Goal: Navigation & Orientation: Find specific page/section

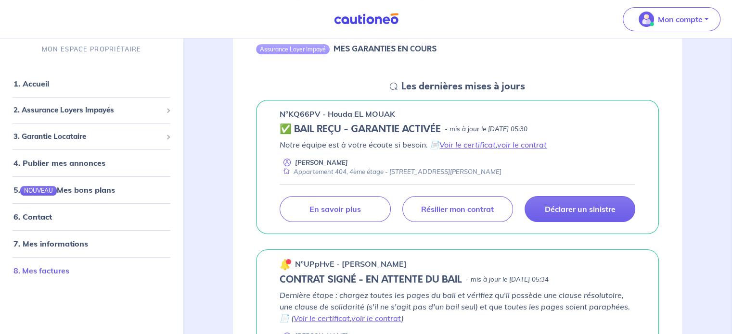
scroll to position [112, 0]
click at [52, 108] on span "2. Assurance Loyers Impayés" at bounding box center [87, 110] width 149 height 11
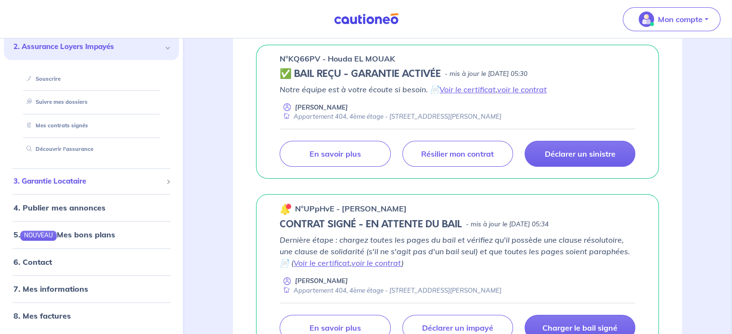
scroll to position [169, 0]
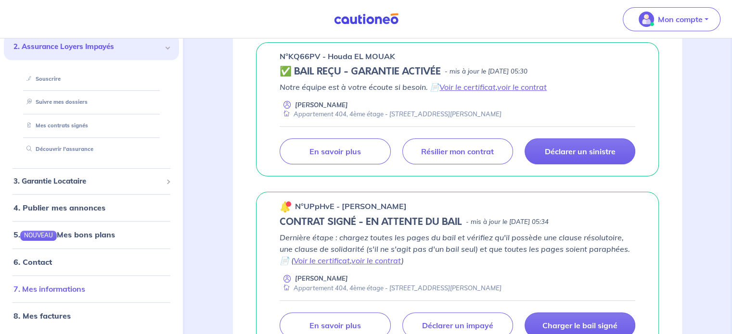
click at [43, 289] on link "7. Mes informations" at bounding box center [49, 289] width 72 height 10
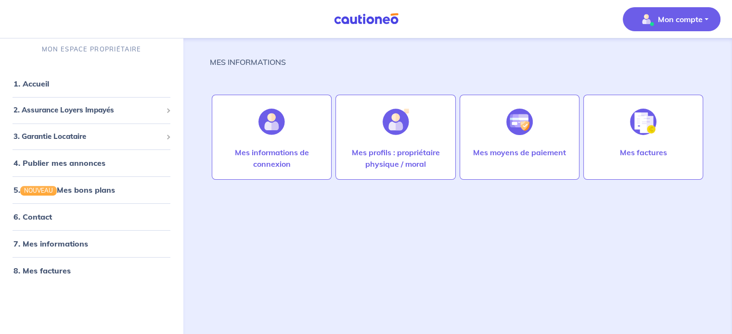
scroll to position [5, 0]
click at [47, 267] on link "8. Mes factures" at bounding box center [41, 271] width 56 height 10
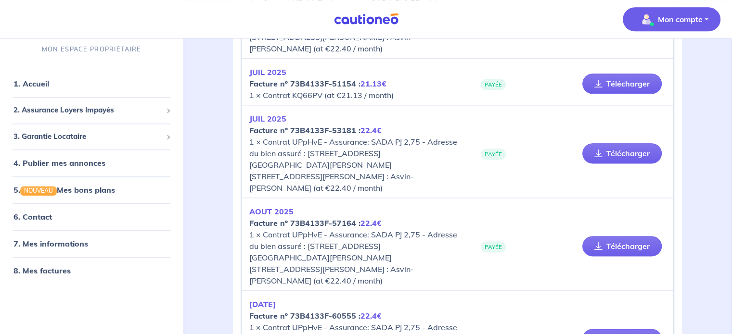
scroll to position [1214, 0]
click at [68, 115] on span "2. Assurance Loyers Impayés" at bounding box center [87, 110] width 149 height 11
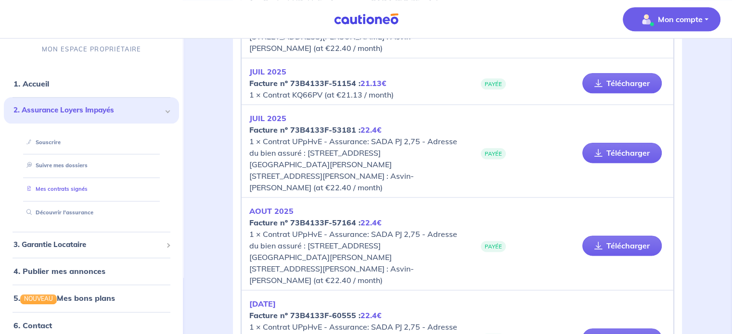
click at [52, 187] on link "Mes contrats signés" at bounding box center [55, 189] width 65 height 7
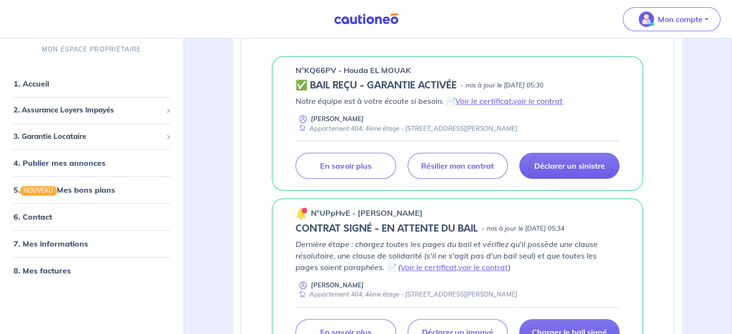
scroll to position [183, 0]
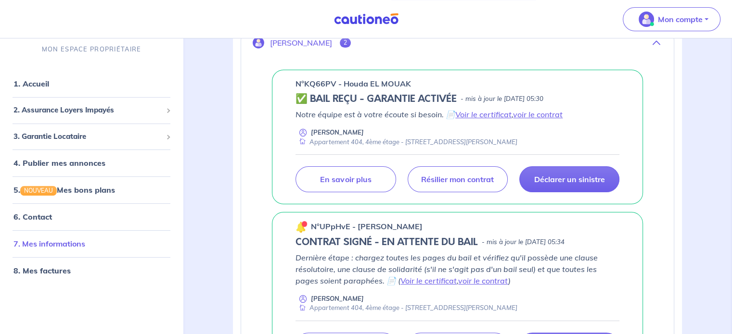
click at [83, 240] on link "7. Mes informations" at bounding box center [49, 245] width 72 height 10
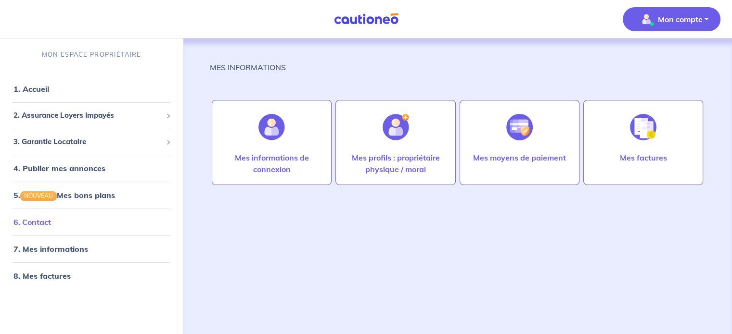
click at [45, 227] on link "6. Contact" at bounding box center [32, 222] width 38 height 10
click at [66, 143] on span "3. Garantie Locataire" at bounding box center [87, 142] width 149 height 11
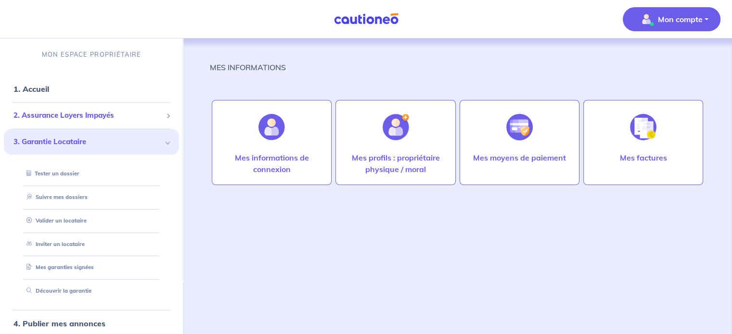
click at [64, 112] on span "2. Assurance Loyers Impayés" at bounding box center [87, 115] width 149 height 11
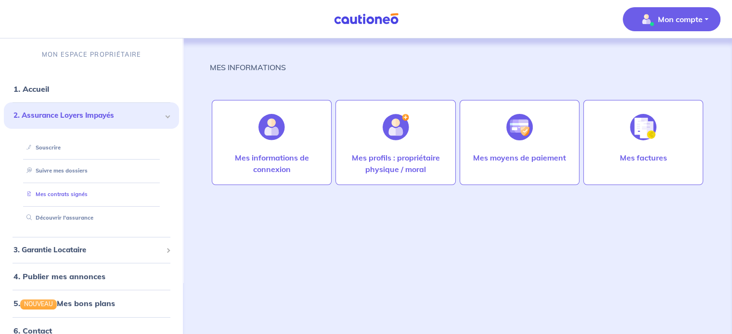
click at [51, 193] on link "Mes contrats signés" at bounding box center [55, 194] width 65 height 7
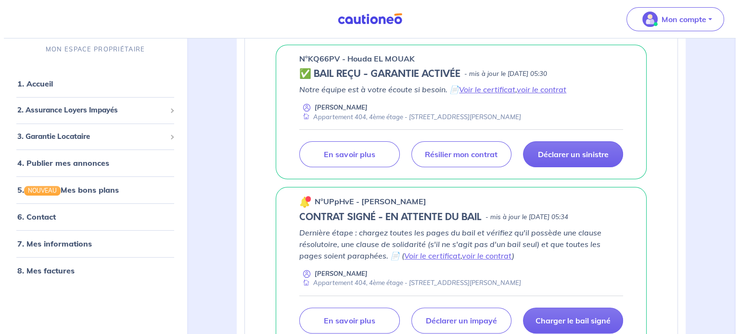
scroll to position [208, 0]
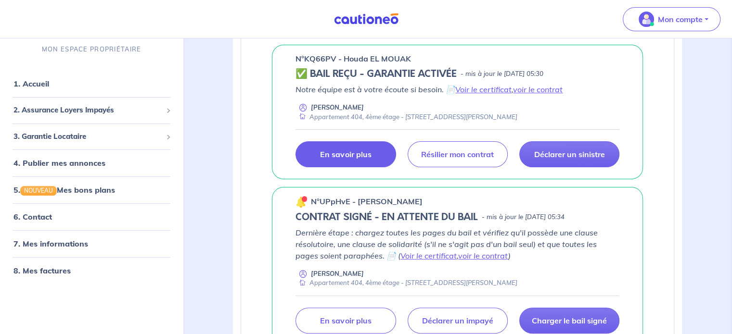
click at [324, 161] on link "En savoir plus" at bounding box center [345, 154] width 100 height 26
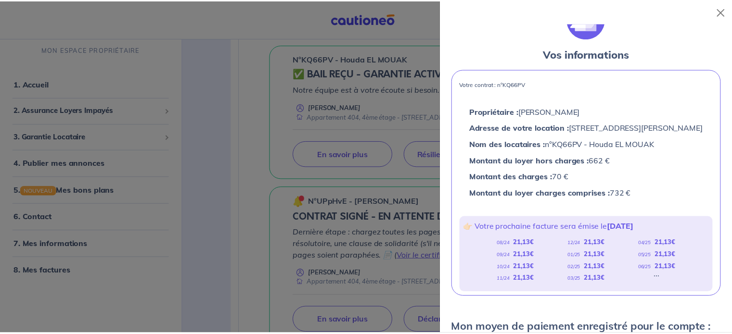
scroll to position [23, 0]
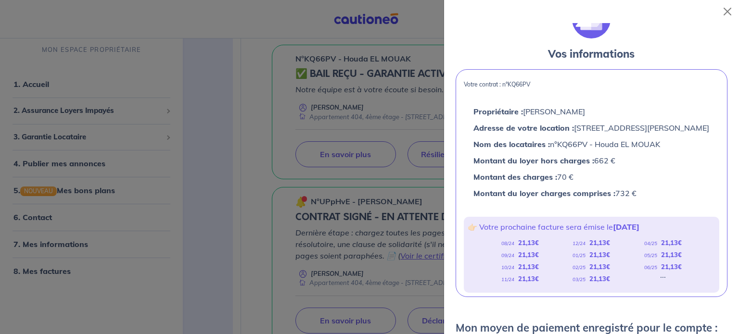
click at [39, 273] on div at bounding box center [369, 167] width 739 height 334
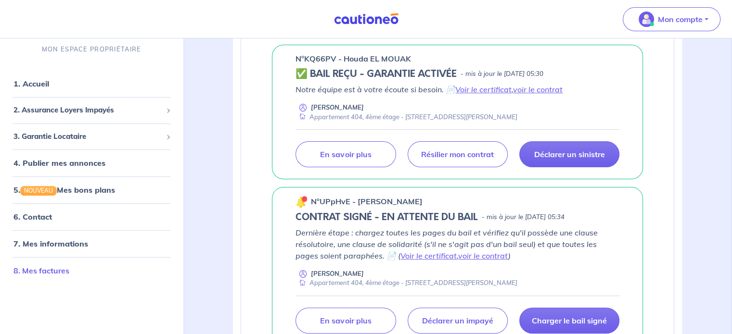
click at [39, 273] on link "8. Mes factures" at bounding box center [41, 271] width 56 height 10
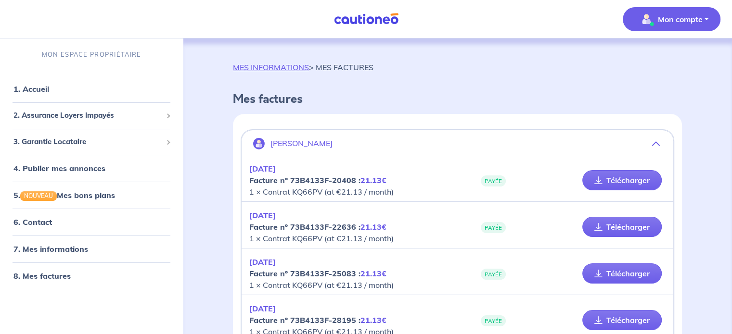
click at [660, 142] on button "[PERSON_NAME]" at bounding box center [456, 143] width 431 height 23
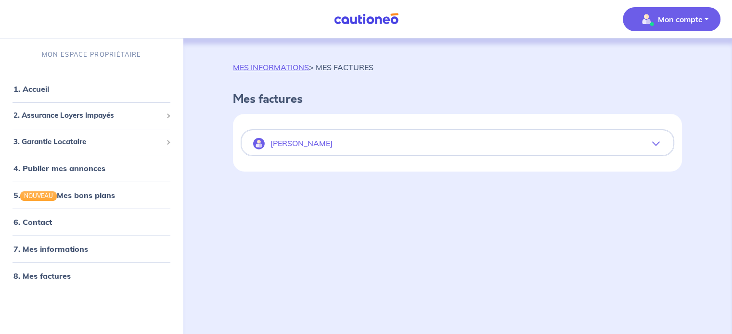
click at [660, 142] on button "[PERSON_NAME]" at bounding box center [456, 143] width 431 height 23
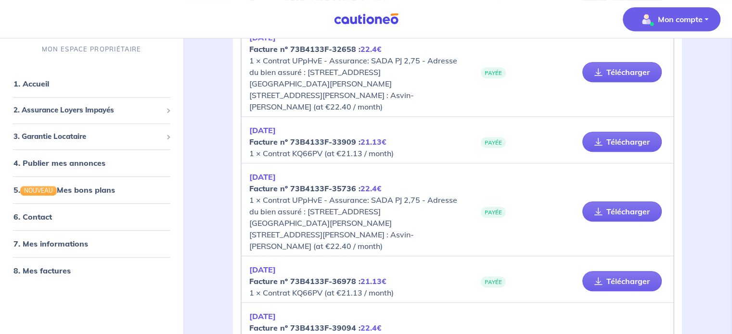
scroll to position [458, 0]
click at [55, 249] on link "7. Mes informations" at bounding box center [49, 245] width 72 height 10
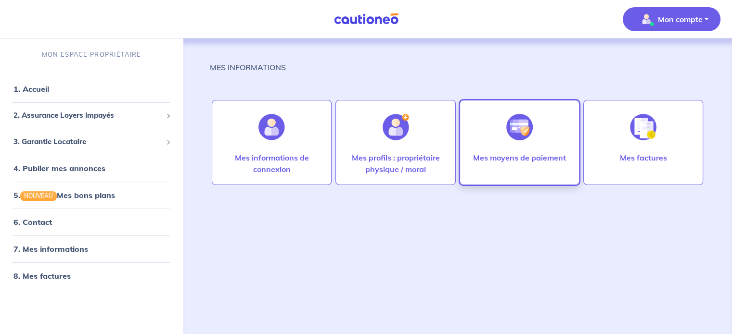
click at [504, 138] on div at bounding box center [519, 127] width 42 height 50
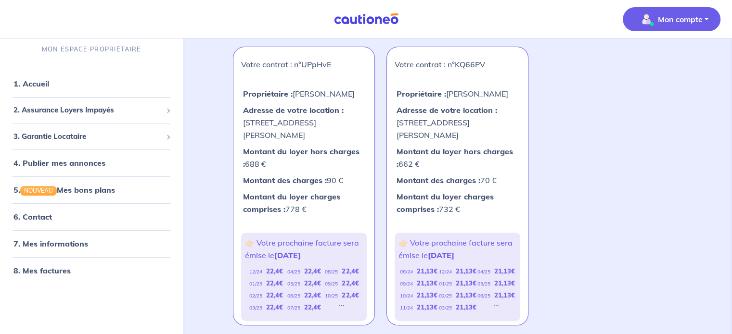
scroll to position [316, 0]
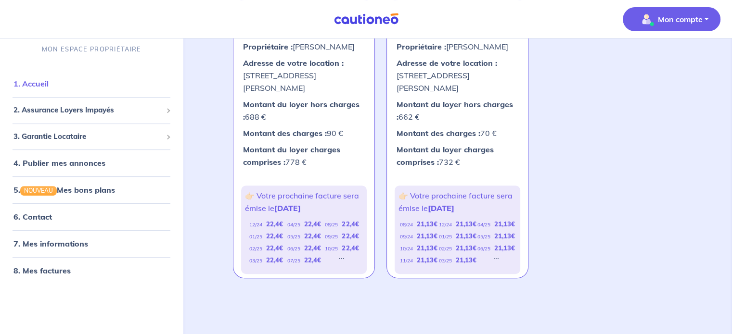
click at [49, 82] on link "1. Accueil" at bounding box center [30, 84] width 35 height 10
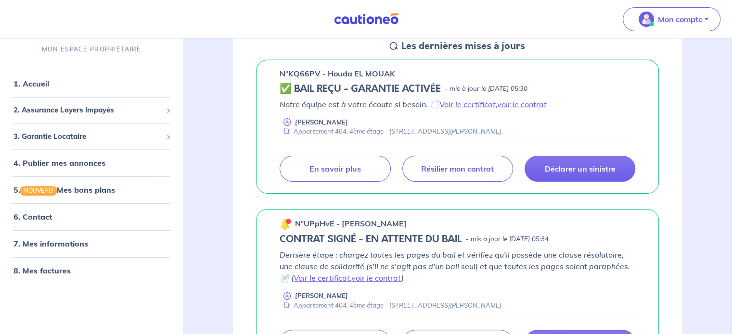
scroll to position [107, 0]
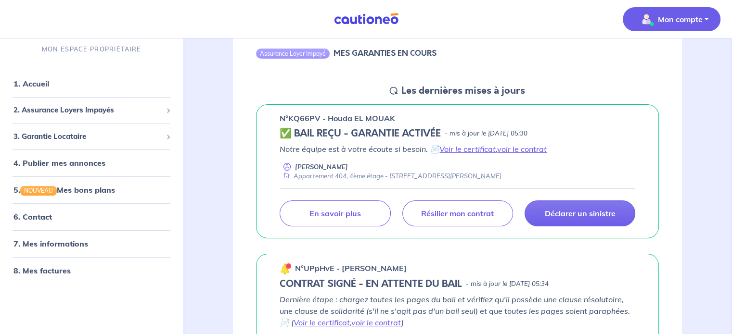
click at [660, 14] on p "Mon compte" at bounding box center [680, 19] width 45 height 12
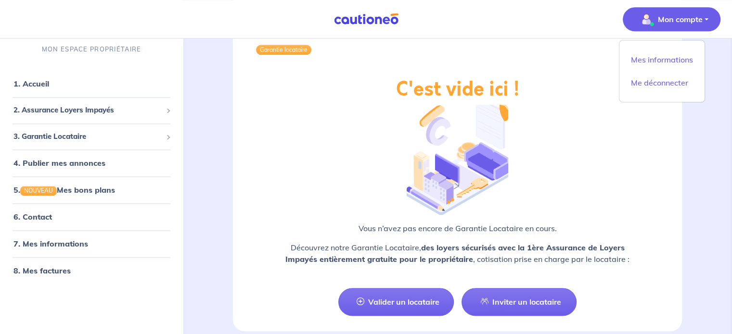
scroll to position [1285, 0]
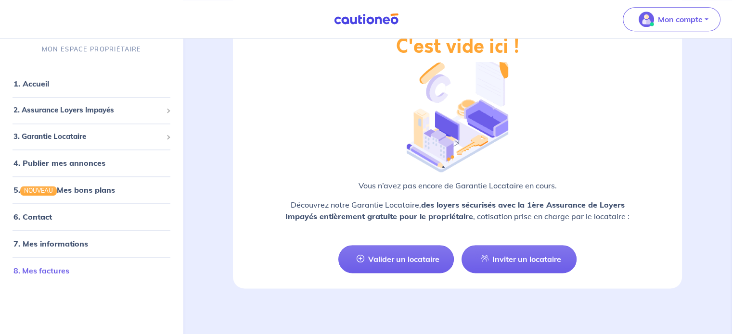
click at [45, 268] on link "8. Mes factures" at bounding box center [41, 271] width 56 height 10
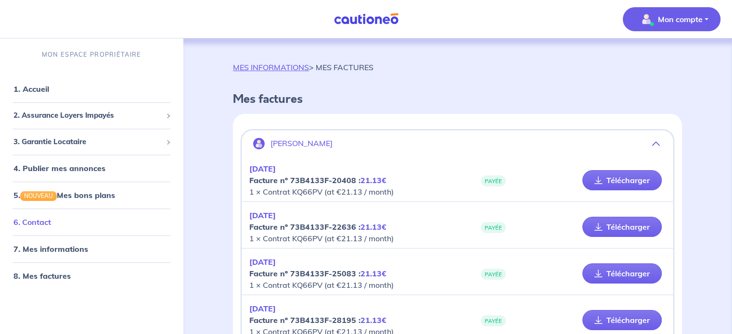
click at [50, 220] on link "6. Contact" at bounding box center [32, 222] width 38 height 10
click at [49, 90] on link "1. Accueil" at bounding box center [30, 89] width 35 height 10
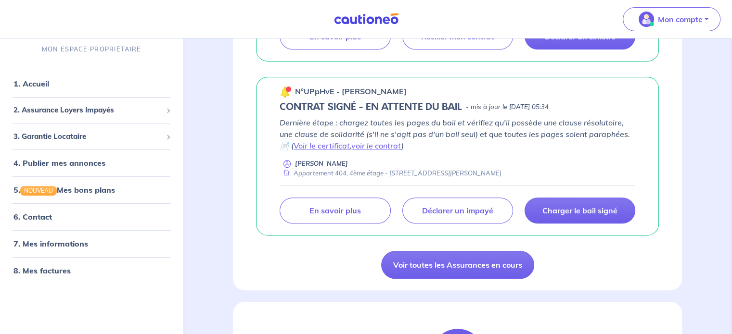
scroll to position [292, 0]
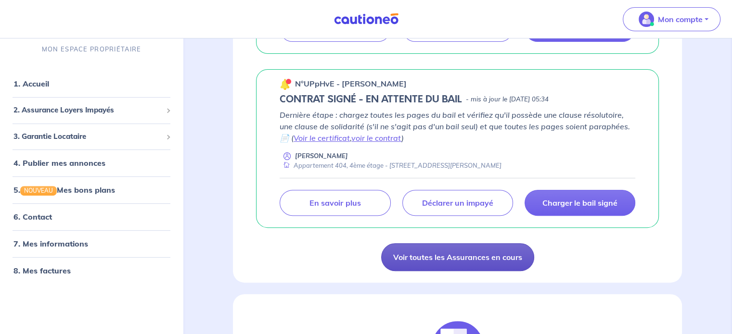
click at [418, 252] on link "Voir toutes les Assurances en cours" at bounding box center [457, 257] width 153 height 28
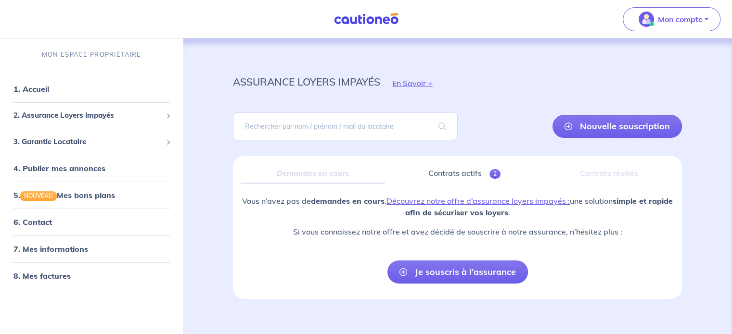
scroll to position [10, 0]
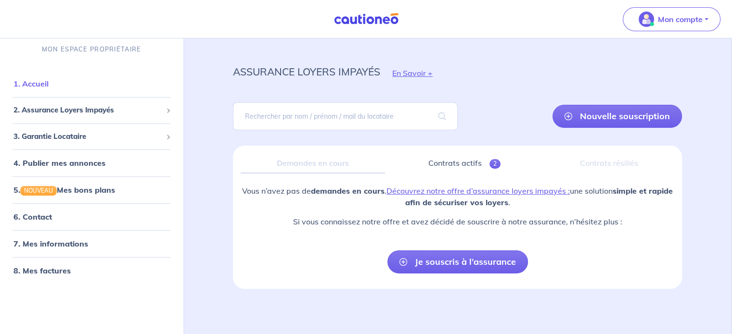
click at [48, 89] on link "1. Accueil" at bounding box center [30, 84] width 35 height 10
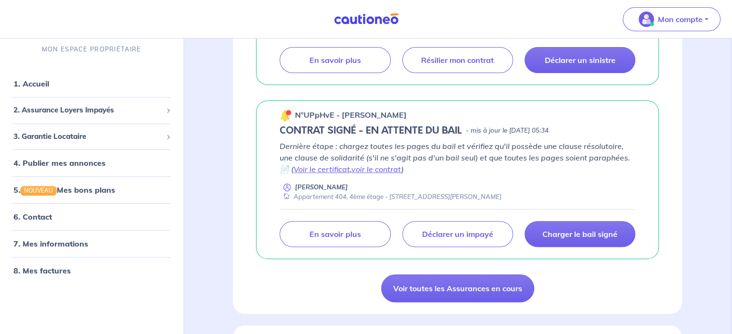
scroll to position [260, 0]
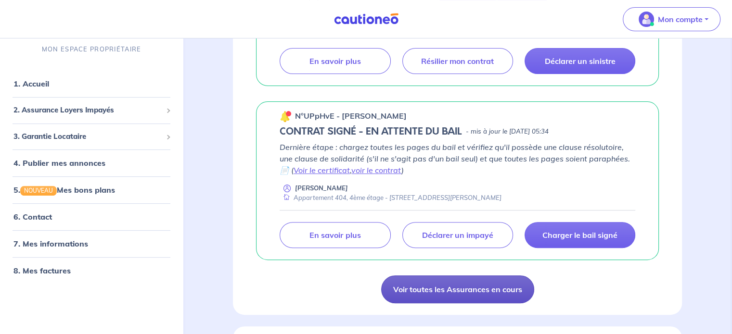
click at [419, 294] on link "Voir toutes les Assurances en cours" at bounding box center [457, 290] width 153 height 28
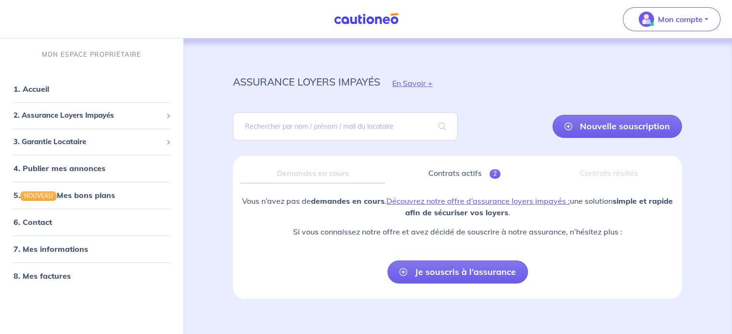
scroll to position [10, 0]
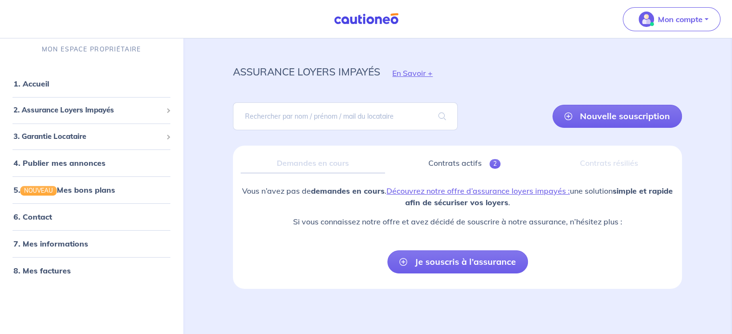
click at [317, 162] on div "Demandes en cours" at bounding box center [313, 163] width 144 height 20
click at [464, 165] on link "Contrats actifs 2" at bounding box center [465, 163] width 144 height 20
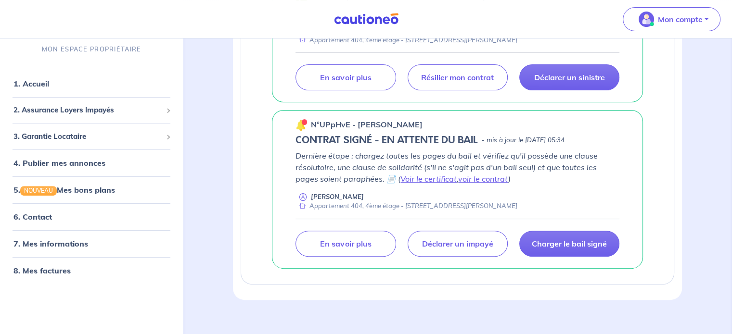
scroll to position [286, 0]
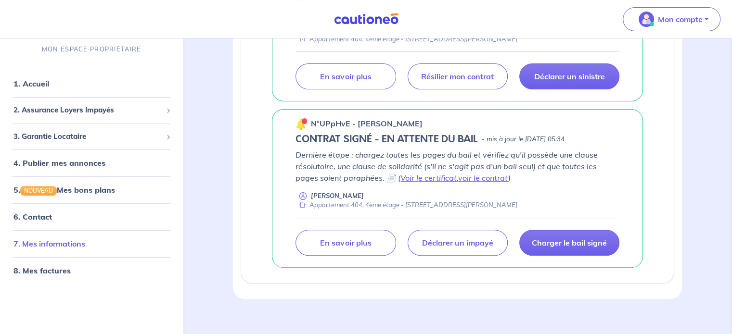
click at [67, 246] on link "7. Mes informations" at bounding box center [49, 245] width 72 height 10
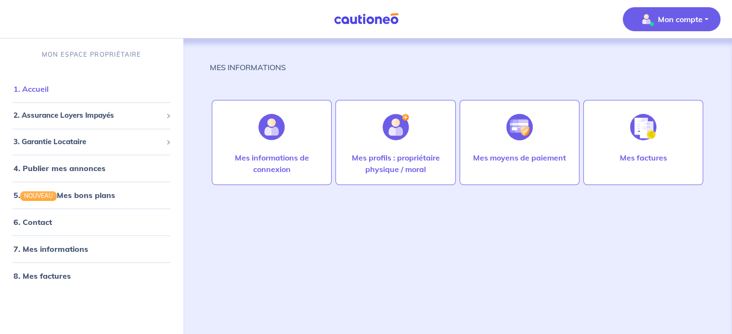
click at [26, 84] on link "1. Accueil" at bounding box center [30, 89] width 35 height 10
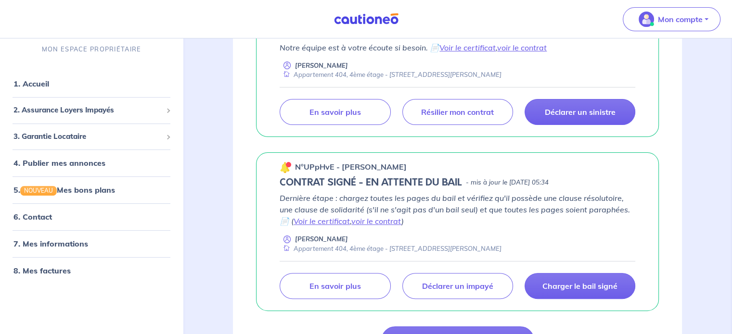
scroll to position [209, 0]
click at [48, 240] on link "7. Mes informations" at bounding box center [49, 245] width 72 height 10
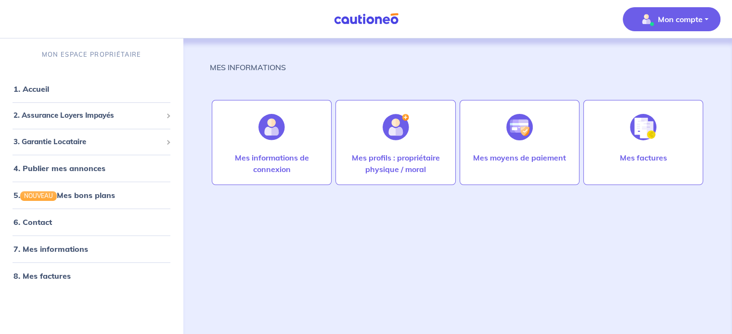
scroll to position [5, 0]
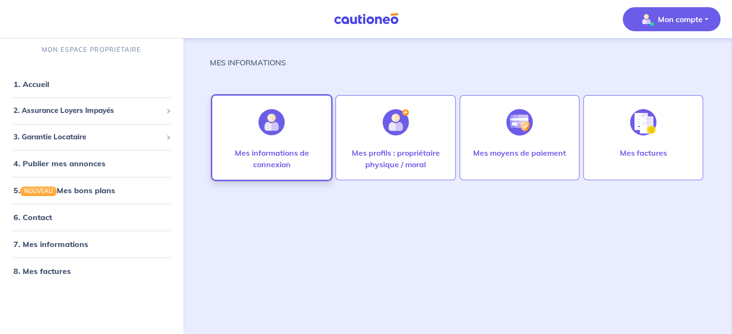
click at [283, 150] on p "Mes informations de connexion" at bounding box center [272, 158] width 100 height 23
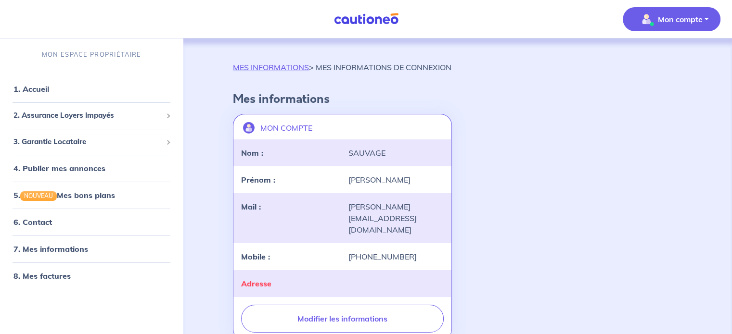
scroll to position [33, 0]
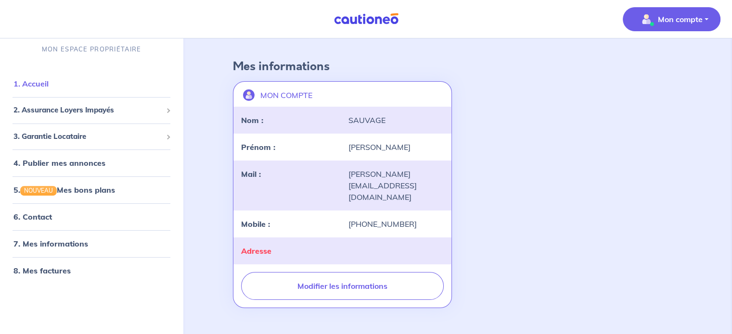
click at [49, 85] on link "1. Accueil" at bounding box center [30, 84] width 35 height 10
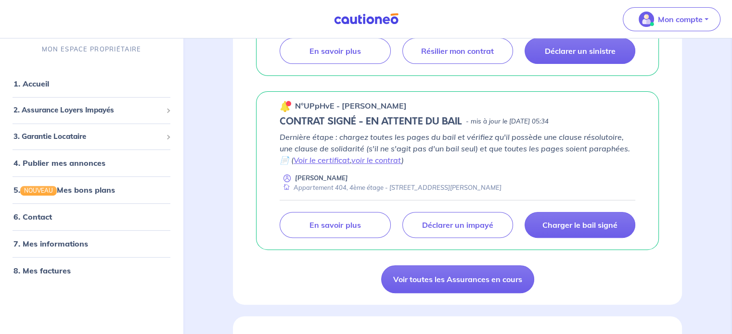
scroll to position [269, 0]
click at [49, 83] on link "1. Accueil" at bounding box center [30, 84] width 35 height 10
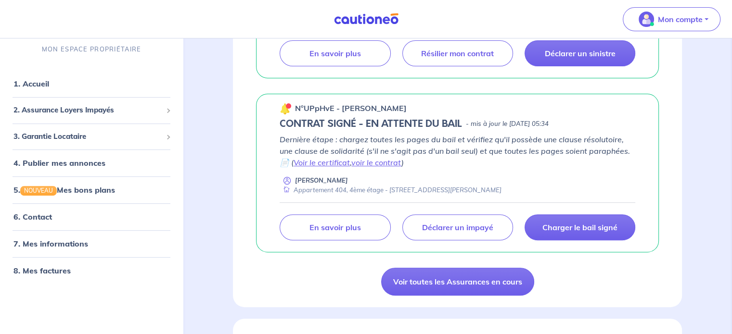
scroll to position [393, 0]
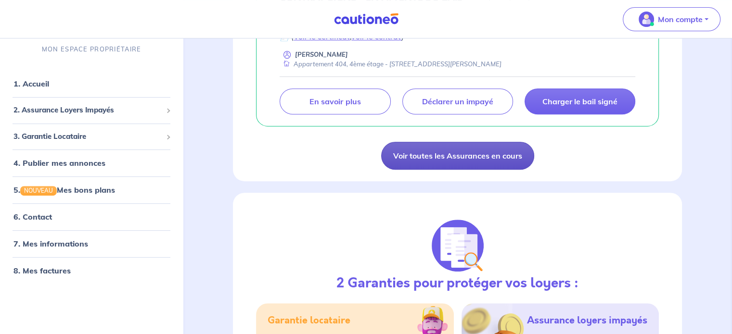
click at [448, 153] on link "Voir toutes les Assurances en cours" at bounding box center [457, 156] width 153 height 28
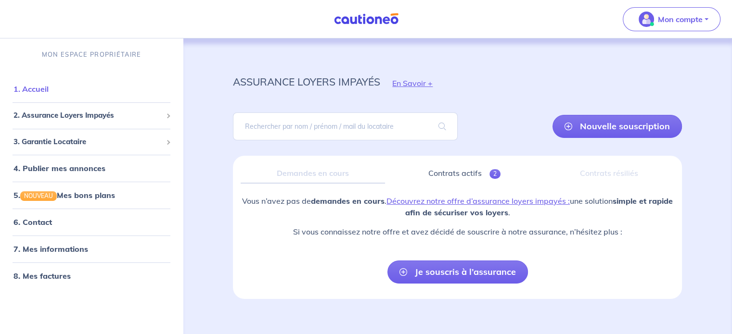
click at [48, 93] on link "1. Accueil" at bounding box center [30, 89] width 35 height 10
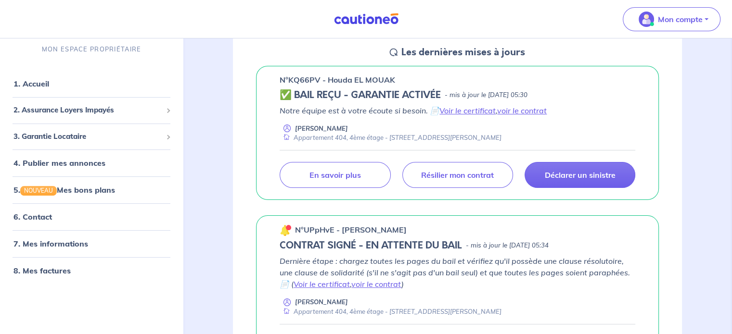
scroll to position [152, 0]
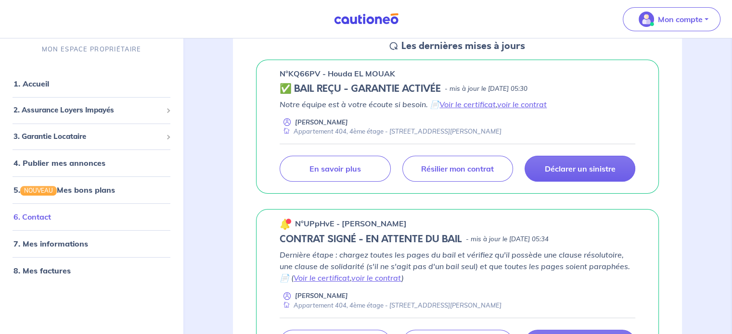
click at [35, 215] on link "6. Contact" at bounding box center [32, 218] width 38 height 10
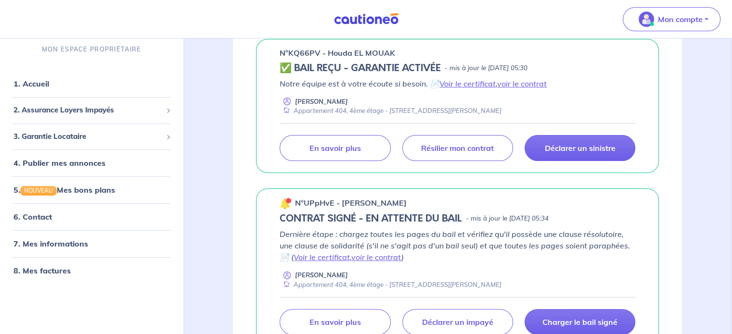
scroll to position [172, 0]
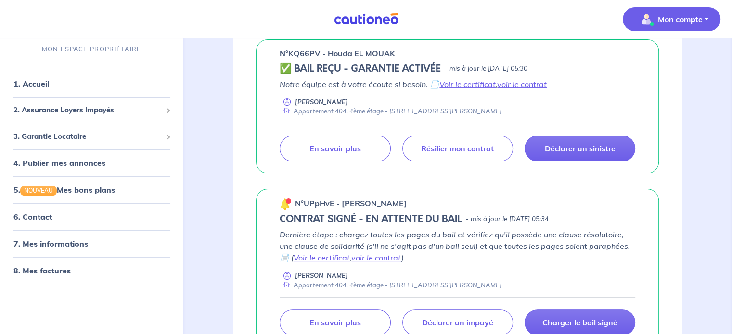
click at [697, 21] on p "Mon compte" at bounding box center [680, 19] width 45 height 12
click at [37, 219] on link "6. Contact" at bounding box center [32, 218] width 38 height 10
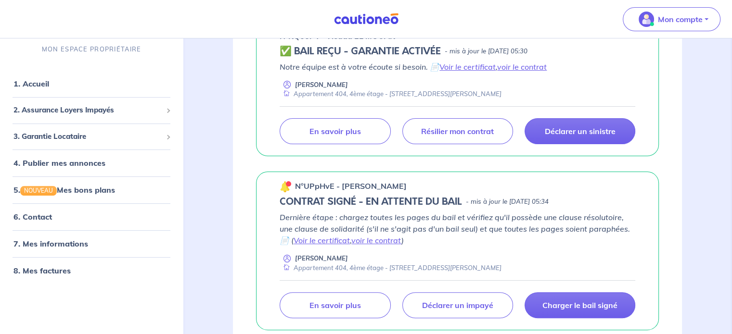
scroll to position [208, 0]
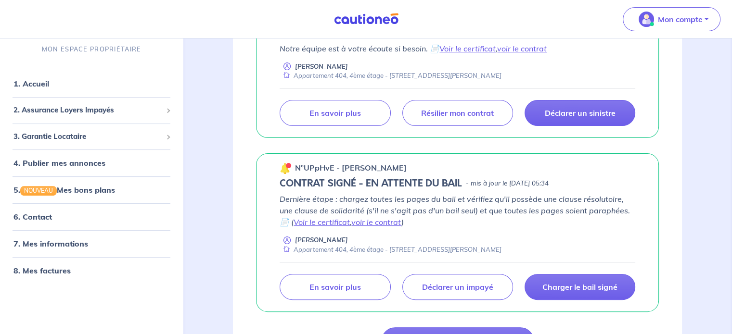
drag, startPoint x: 527, startPoint y: 248, endPoint x: 521, endPoint y: 250, distance: 6.1
click at [521, 250] on div "[PERSON_NAME] Appartement 404, 4ème étage - [STREET_ADDRESS]" at bounding box center [456, 245] width 355 height 19
click at [518, 248] on div "[PERSON_NAME] Appartement 404, 4ème étage - [STREET_ADDRESS]" at bounding box center [456, 245] width 355 height 19
copy div "Appartement 404, 4ème étage - [STREET_ADDRESS][PERSON_NAME]"
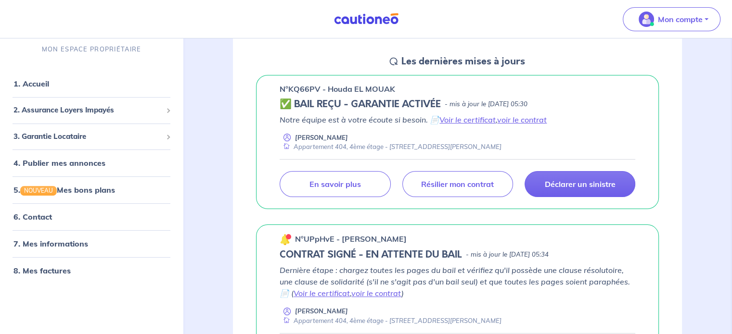
scroll to position [138, 0]
